Goal: Check status: Check status

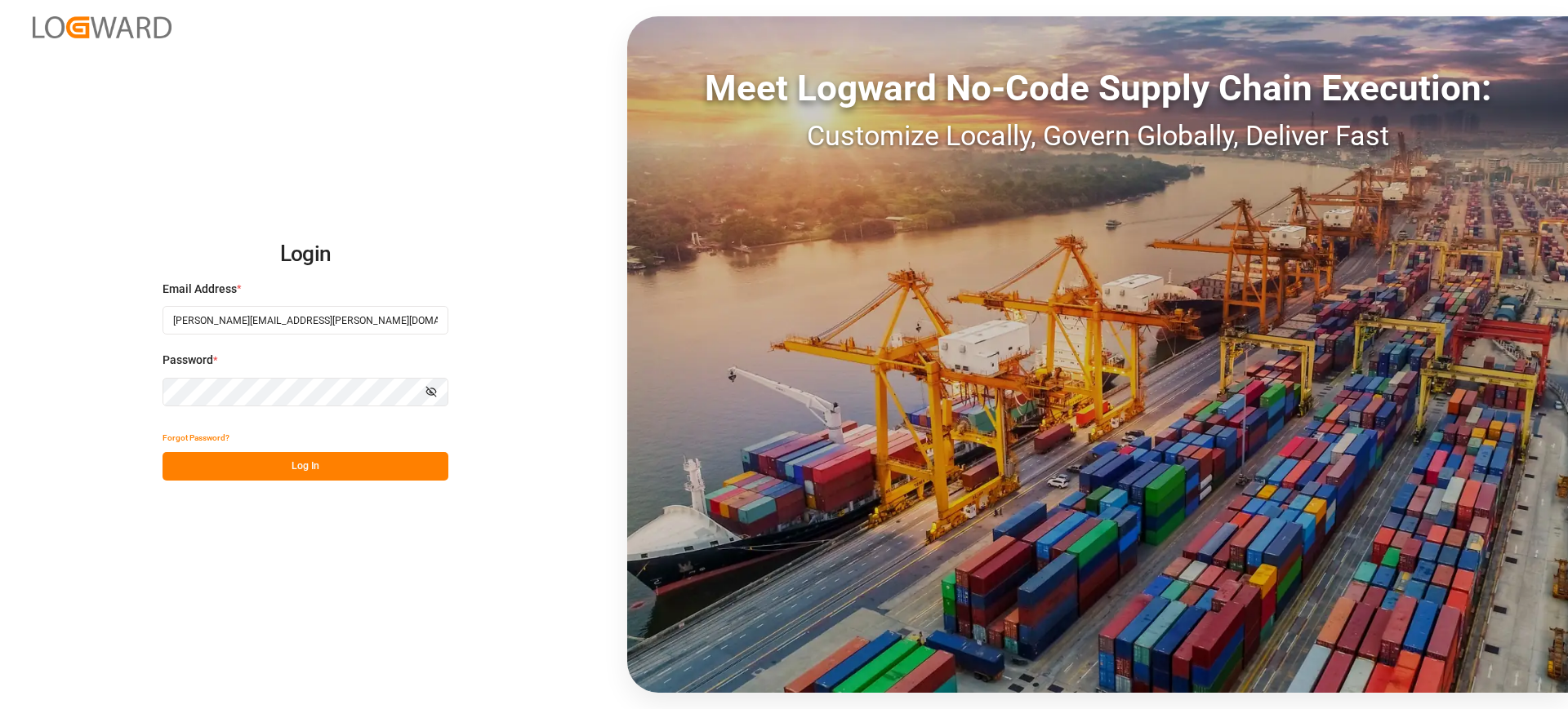
click at [383, 466] on button "Log In" at bounding box center [306, 466] width 286 height 29
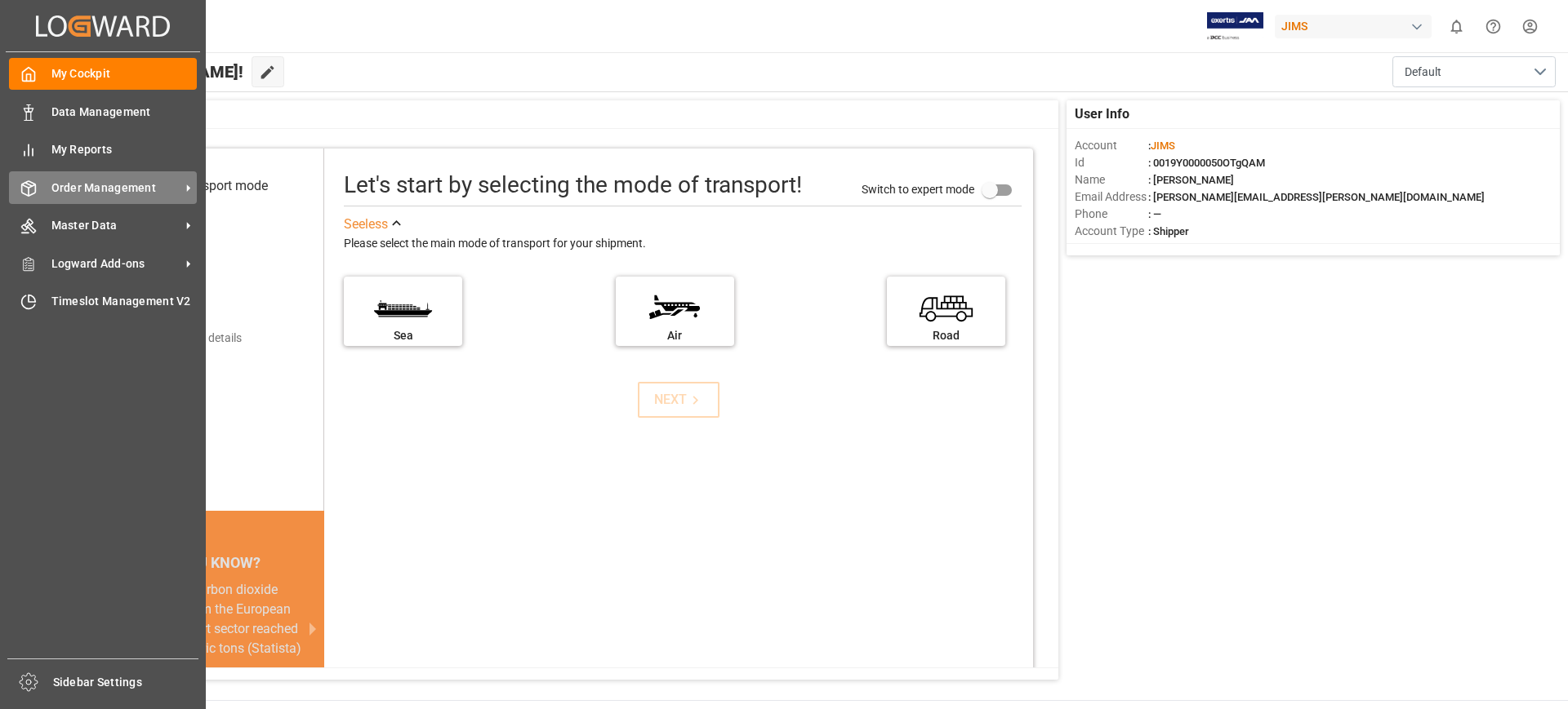
click at [145, 181] on span "Order Management" at bounding box center [116, 188] width 129 height 17
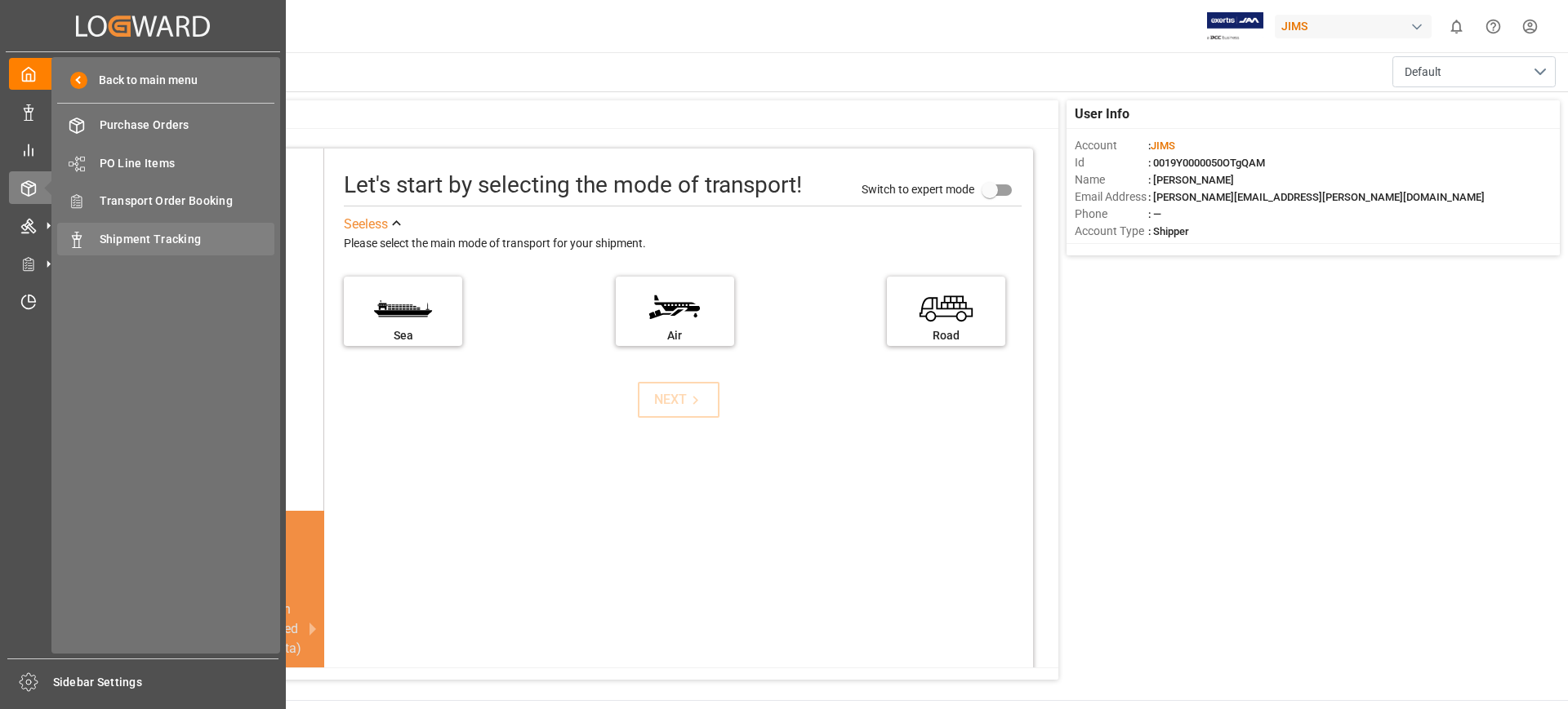
click at [163, 232] on span "Shipment Tracking" at bounding box center [187, 240] width 175 height 17
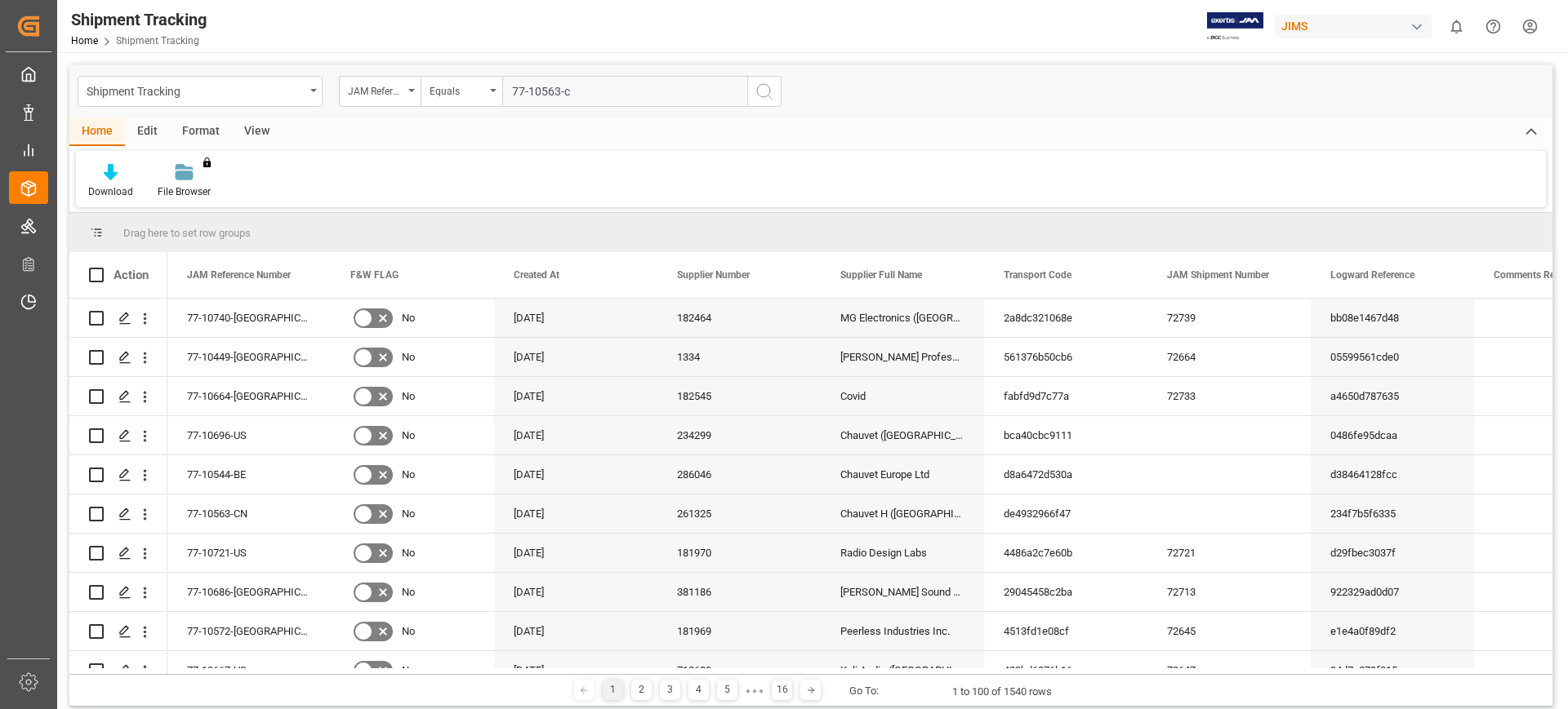
type input "77-10563-cn"
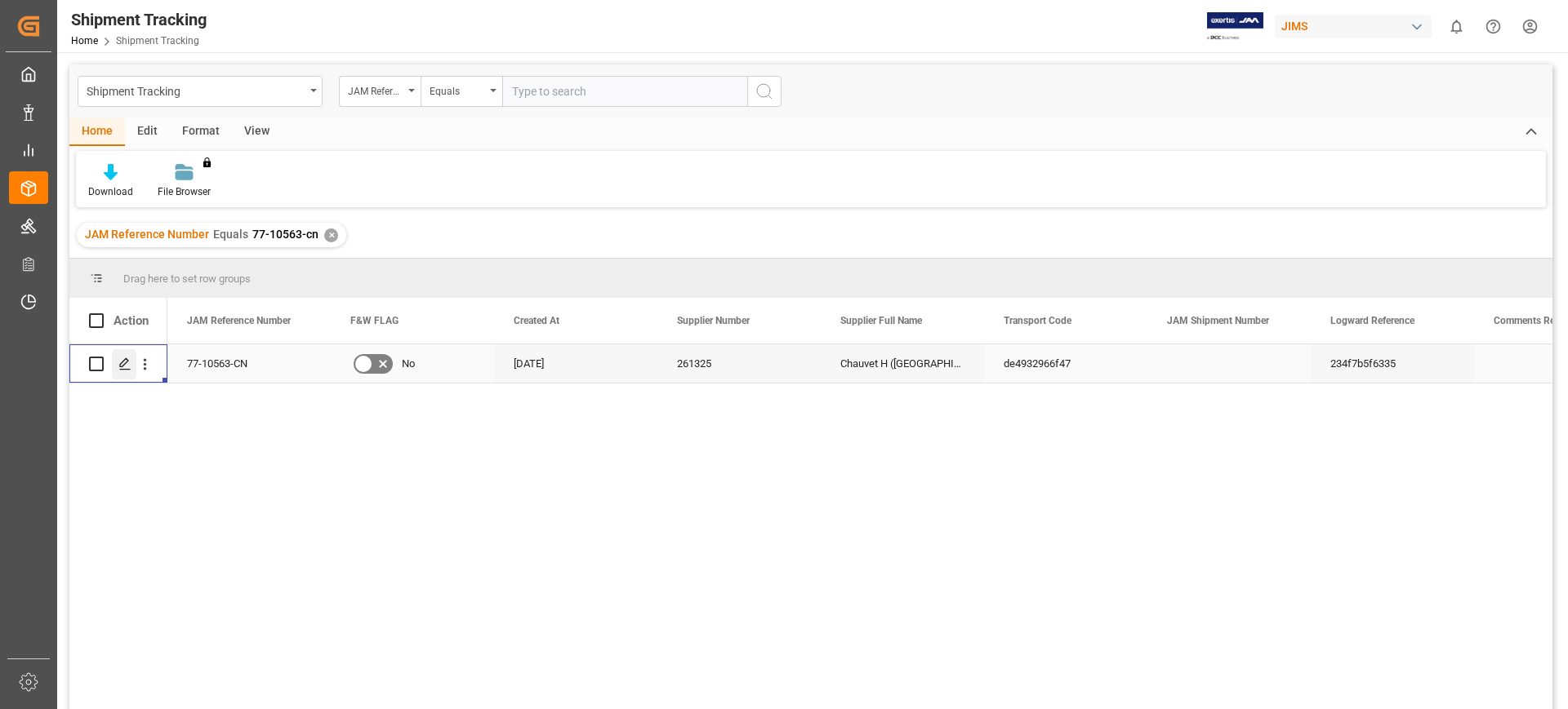
click at [122, 363] on icon "Press SPACE to select this row." at bounding box center [125, 364] width 13 height 13
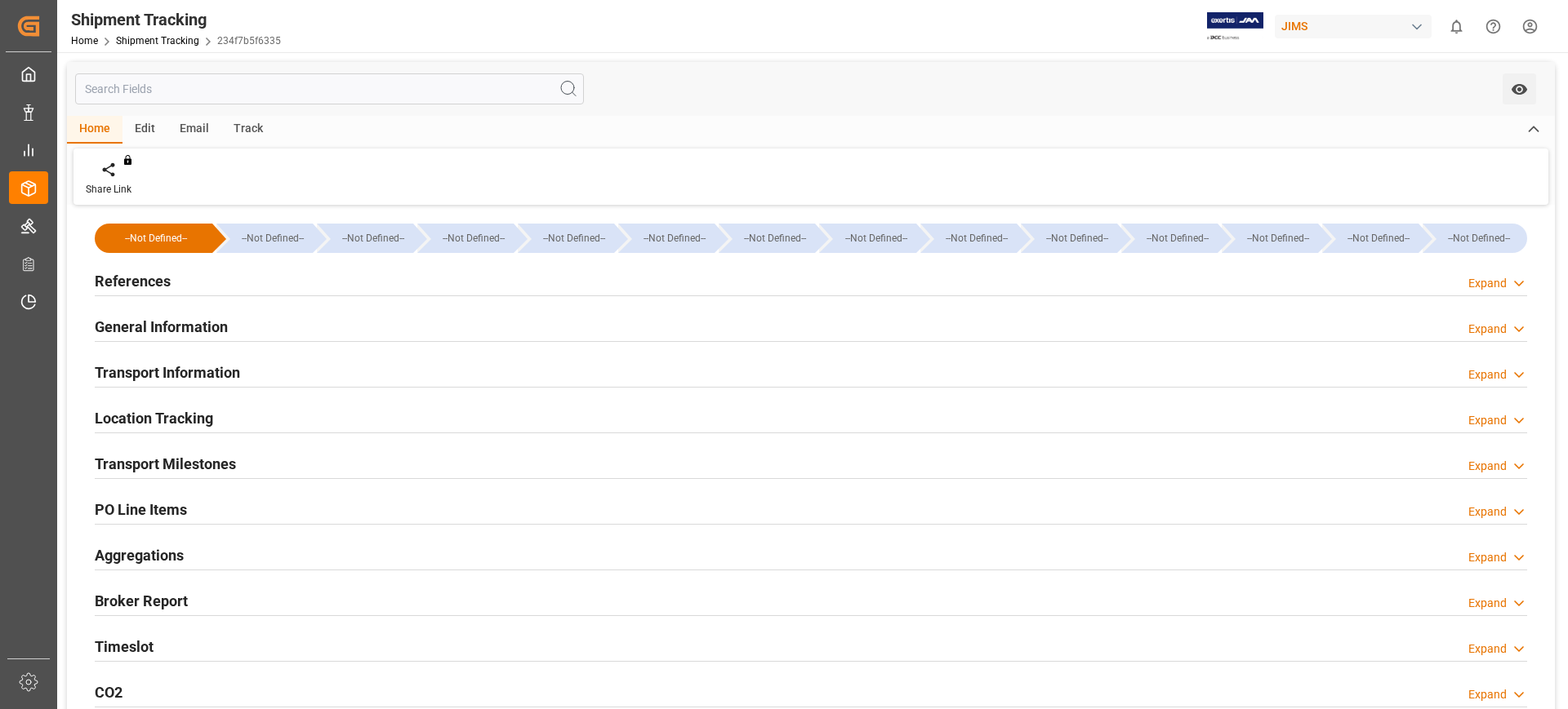
click at [241, 464] on div "Transport Milestones Expand" at bounding box center [811, 462] width 1432 height 31
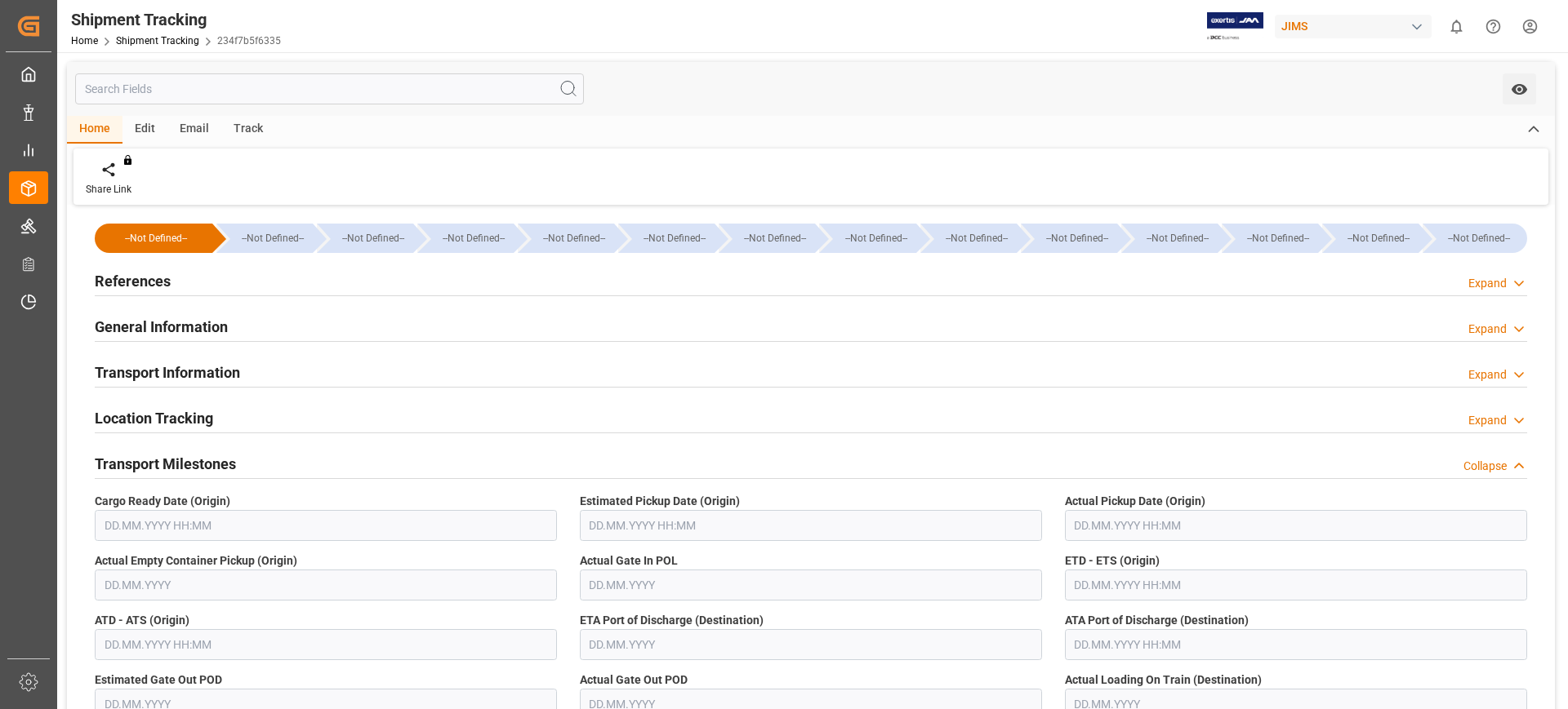
click at [223, 363] on h2 "Transport Information" at bounding box center [167, 372] width 146 height 22
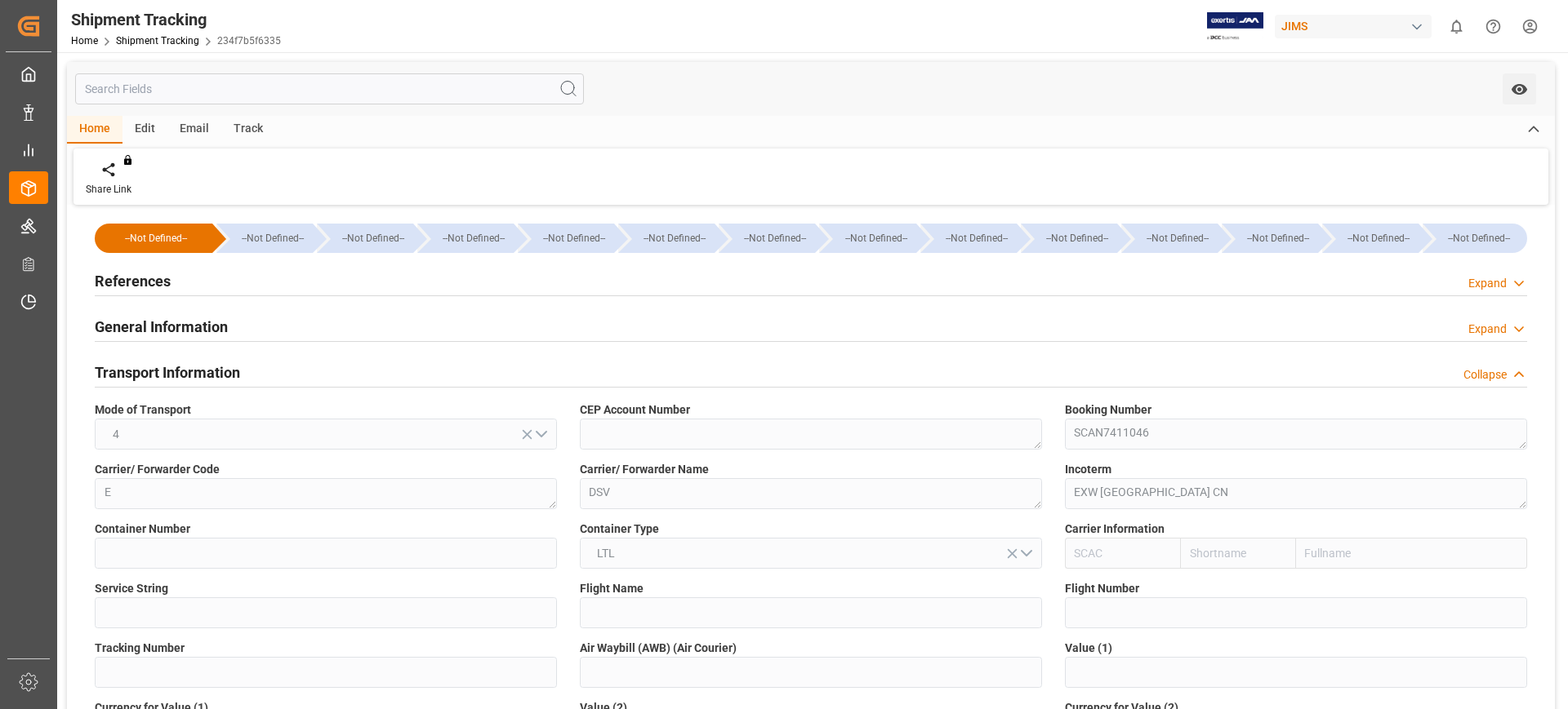
click at [222, 368] on h2 "Transport Information" at bounding box center [167, 372] width 146 height 22
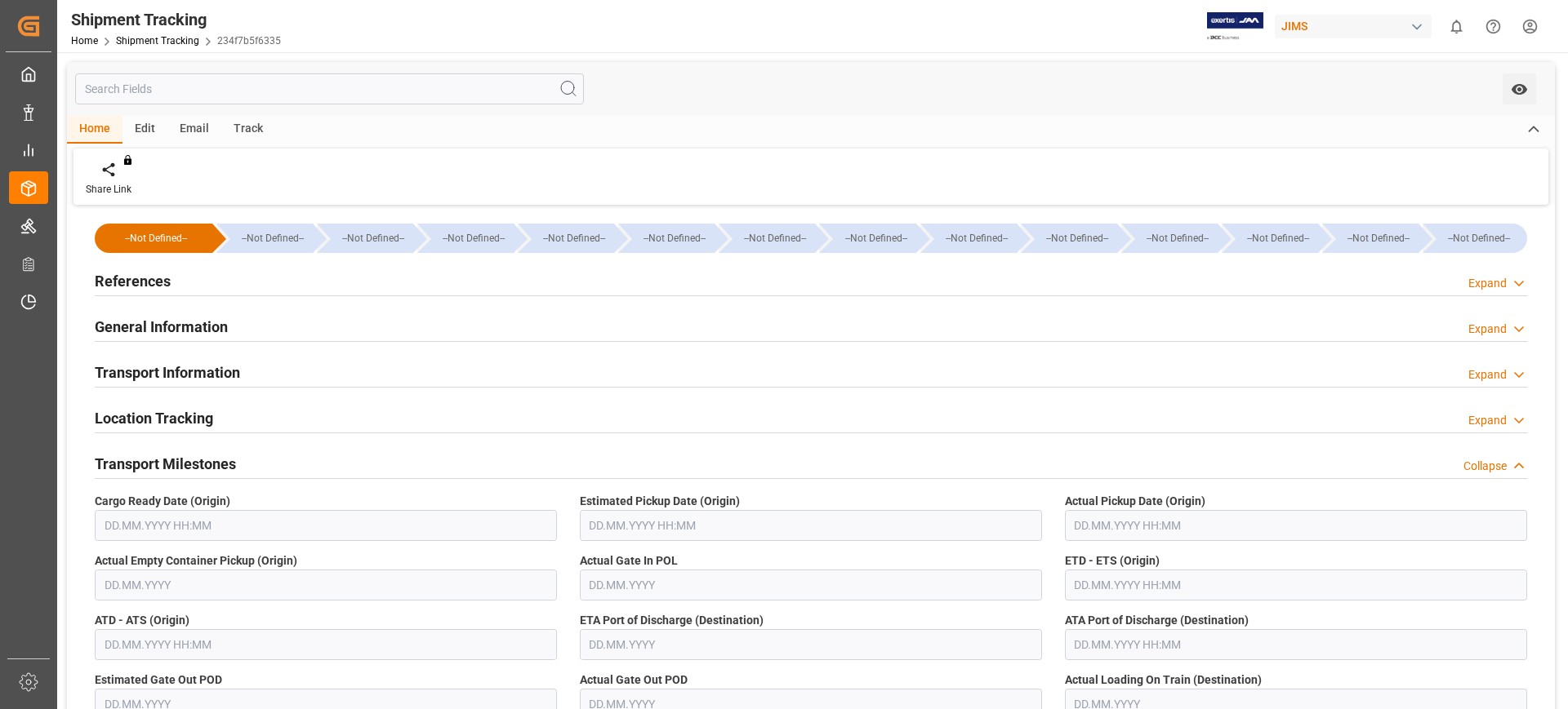
scroll to position [102, 0]
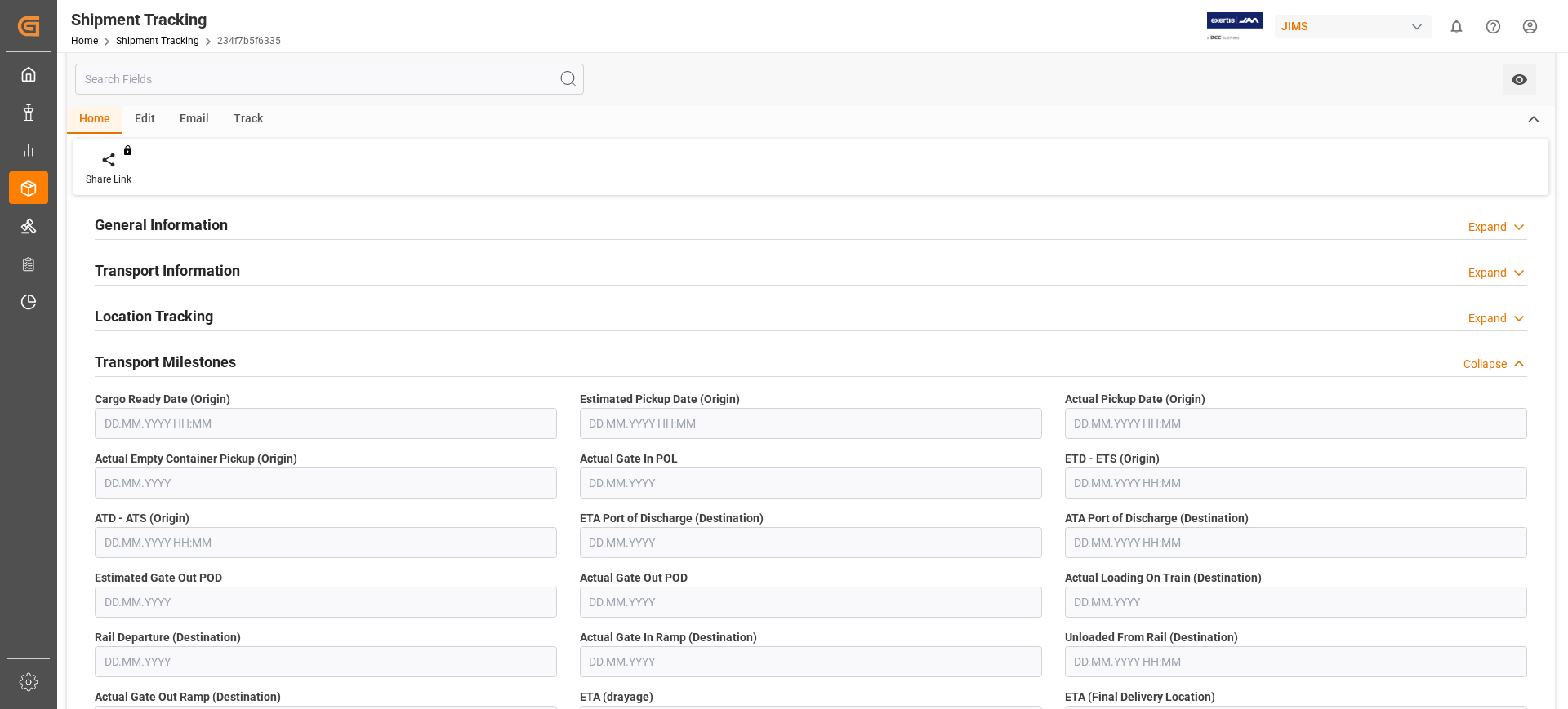
click at [216, 351] on h2 "Transport Milestones" at bounding box center [165, 361] width 142 height 22
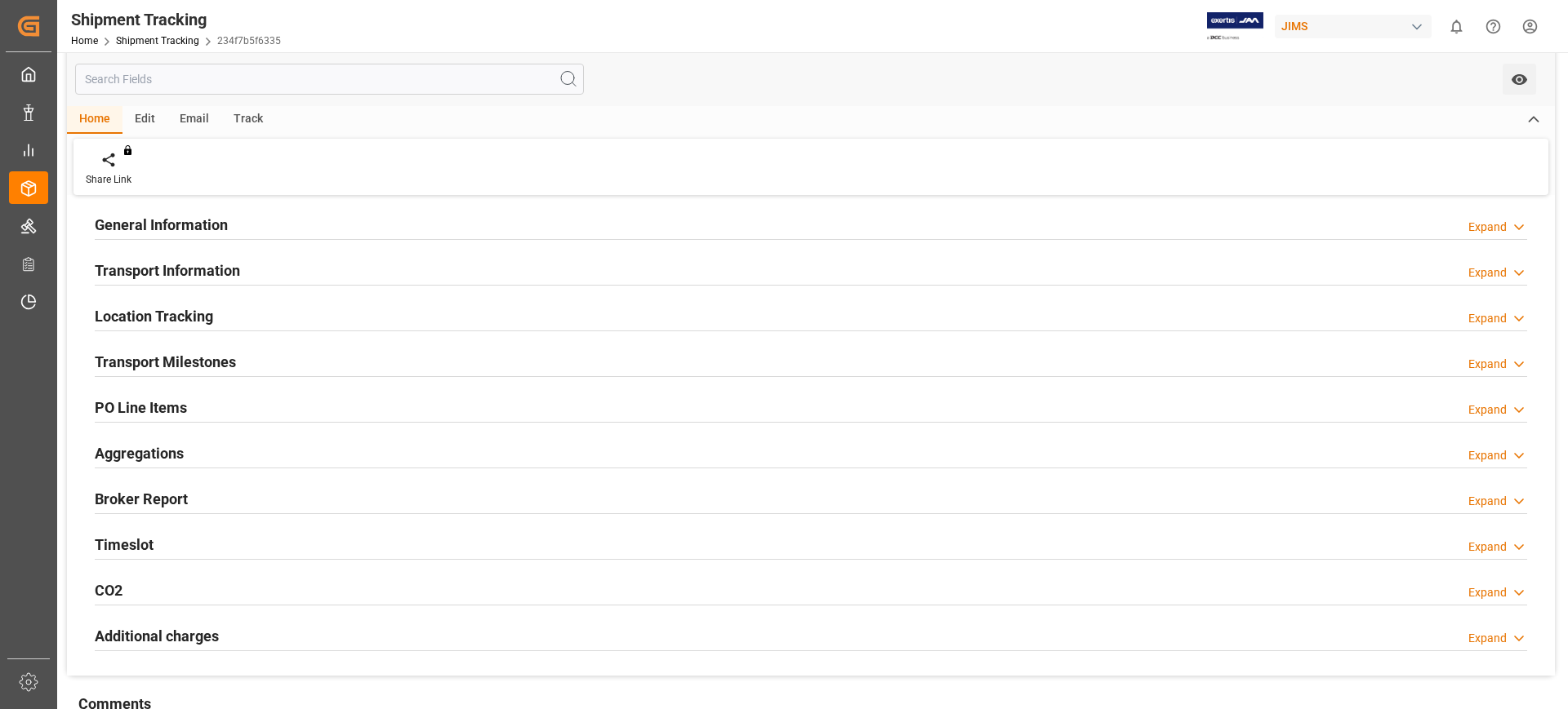
click at [206, 542] on div "Timeslot Expand" at bounding box center [811, 543] width 1432 height 31
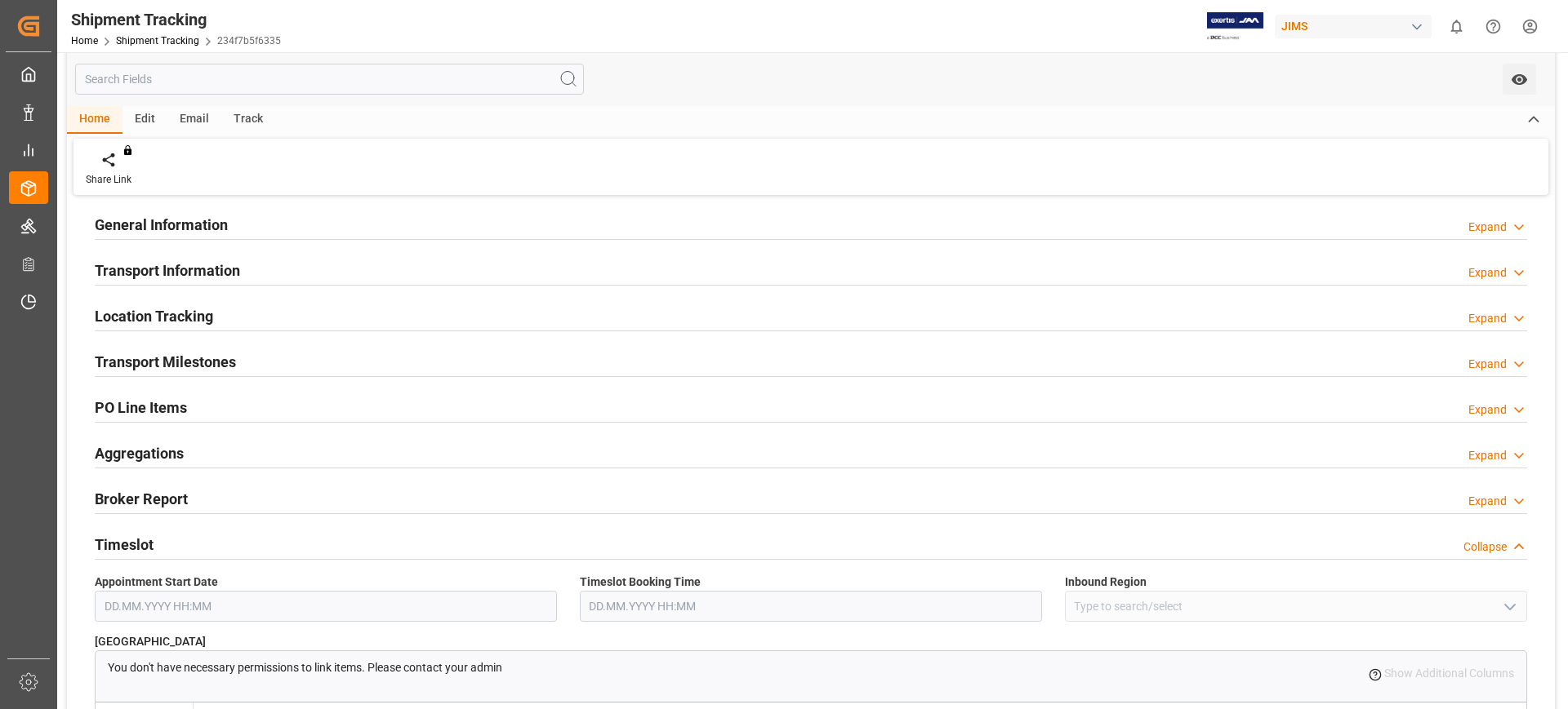
click at [206, 542] on div "Timeslot Collapse" at bounding box center [811, 543] width 1432 height 31
